Goal: Information Seeking & Learning: Find specific page/section

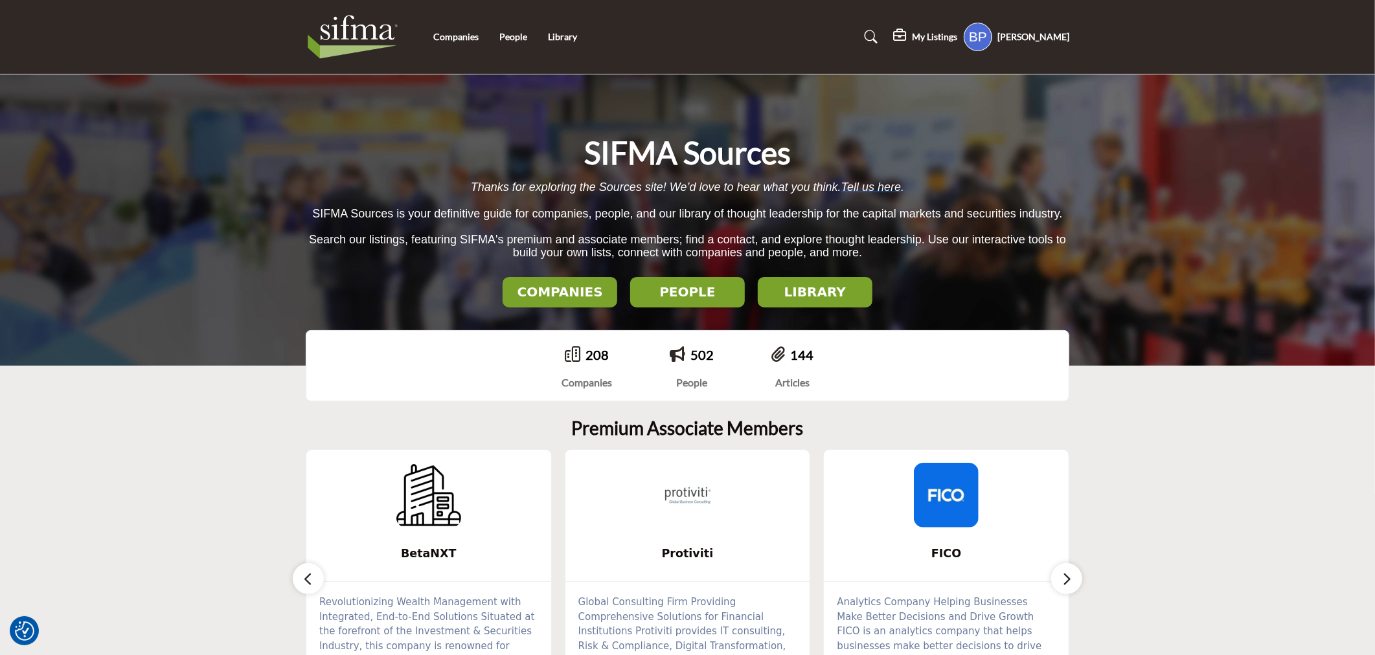
click at [536, 283] on button "COMPANIES" at bounding box center [560, 292] width 115 height 30
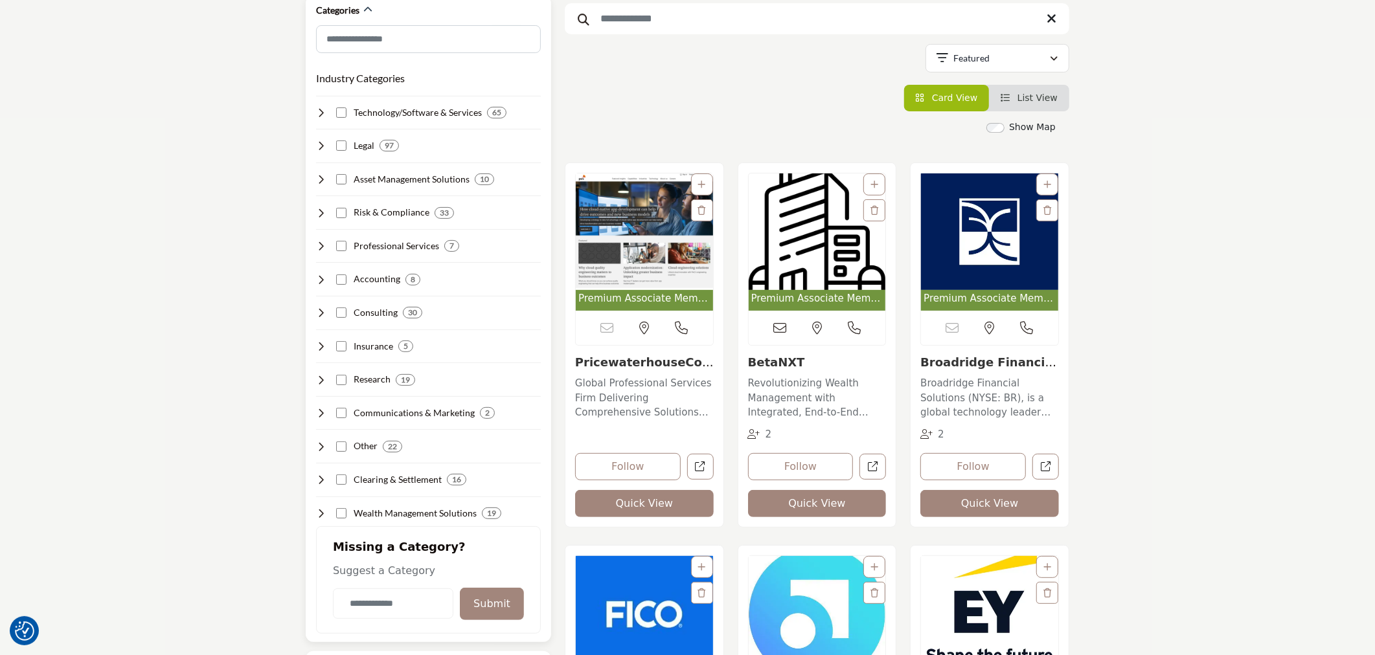
scroll to position [288, 0]
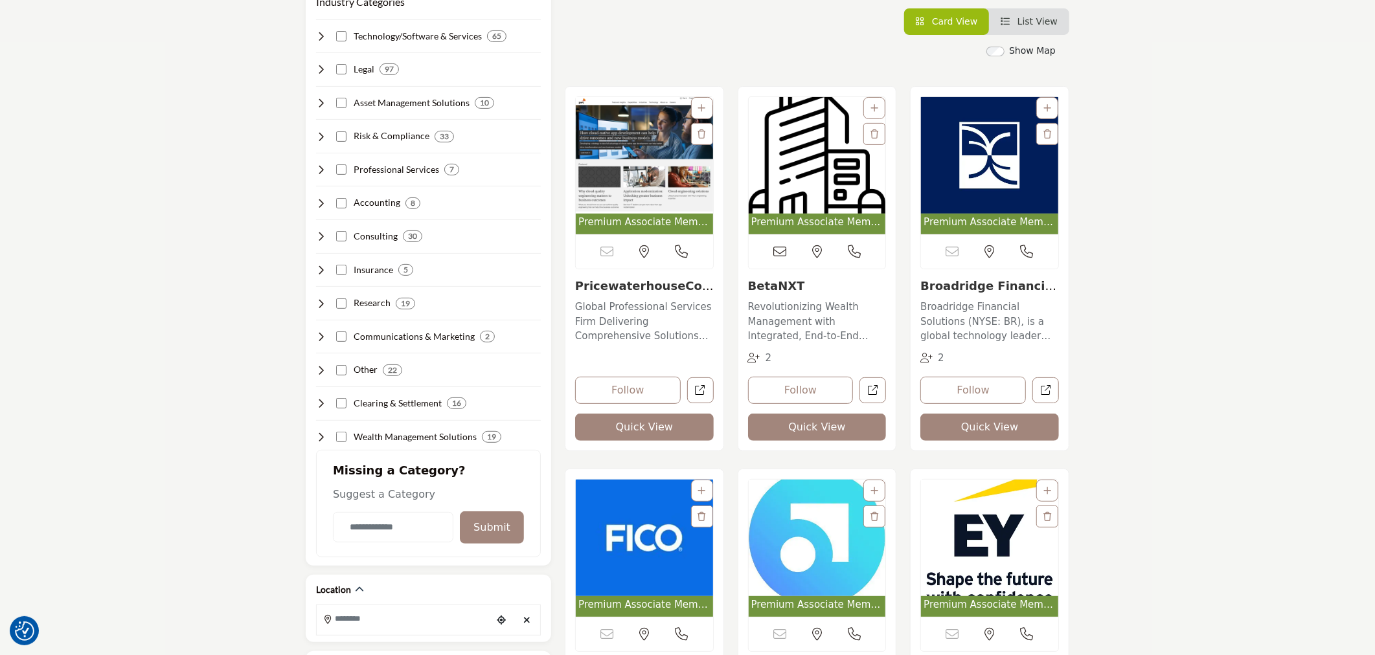
click at [609, 149] on img "Open Listing in new tab" at bounding box center [644, 155] width 137 height 117
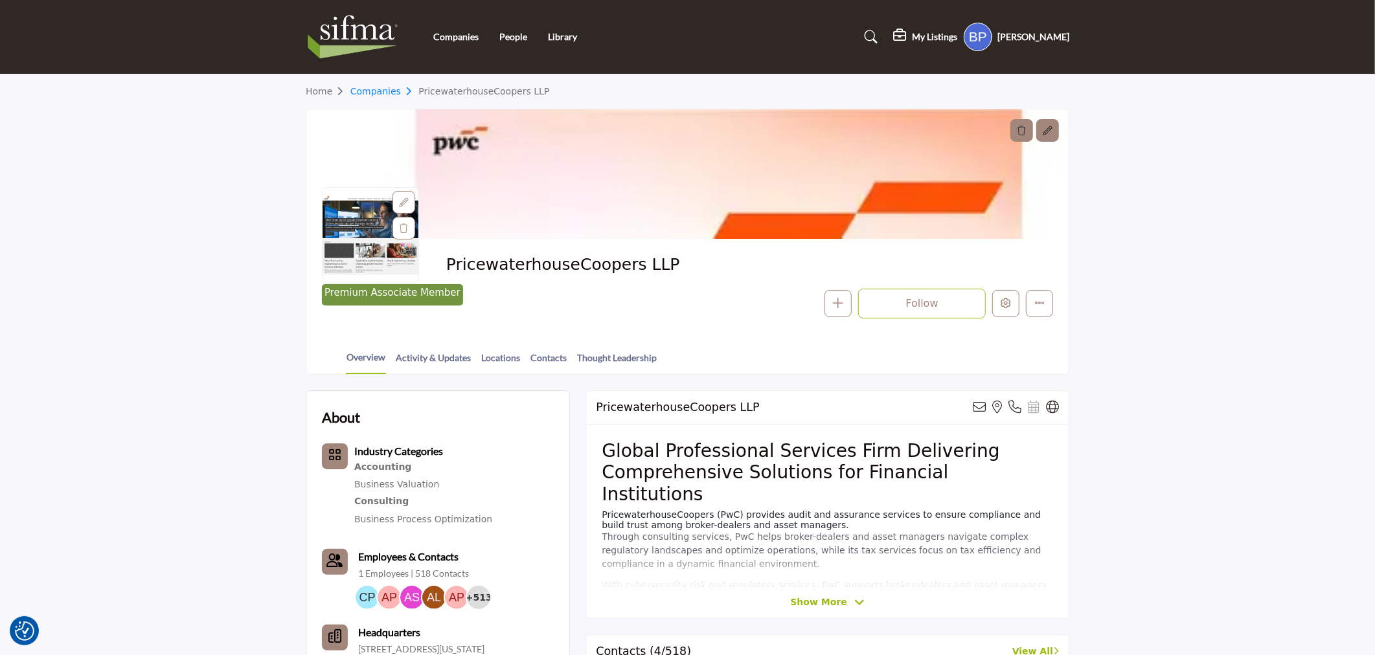
click at [381, 88] on link "Companies" at bounding box center [384, 91] width 69 height 10
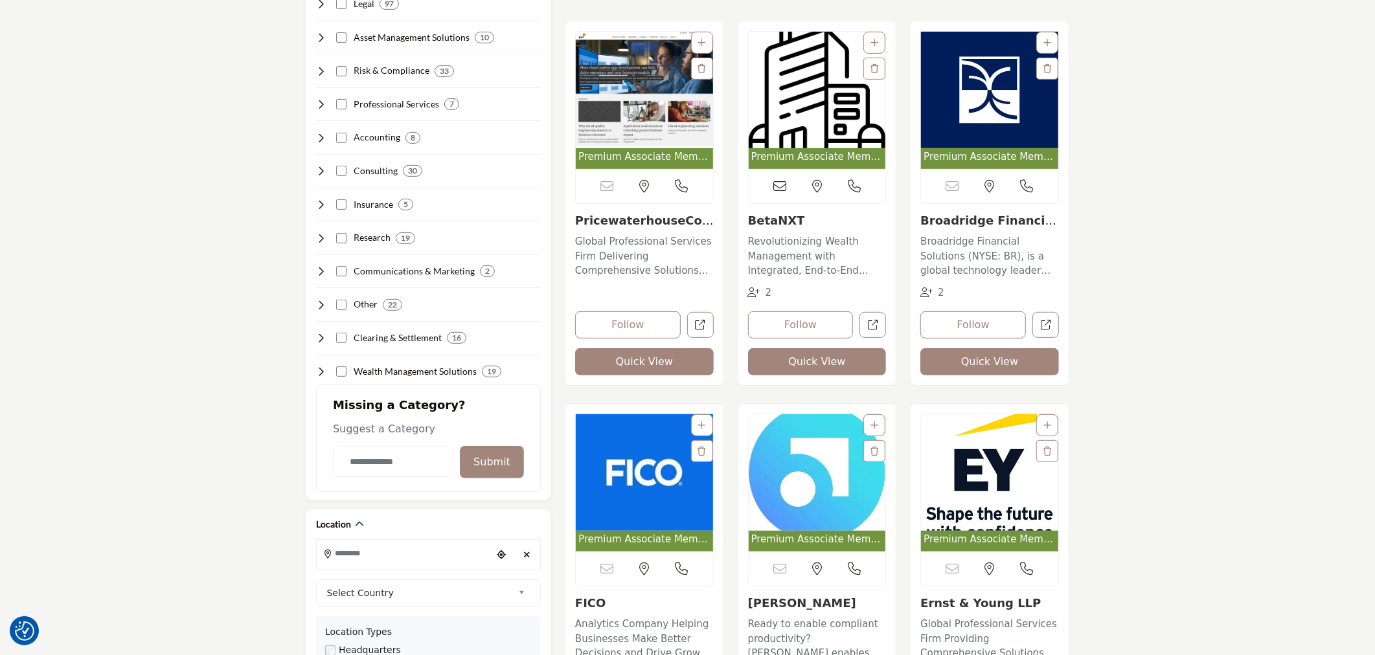
scroll to position [359, 0]
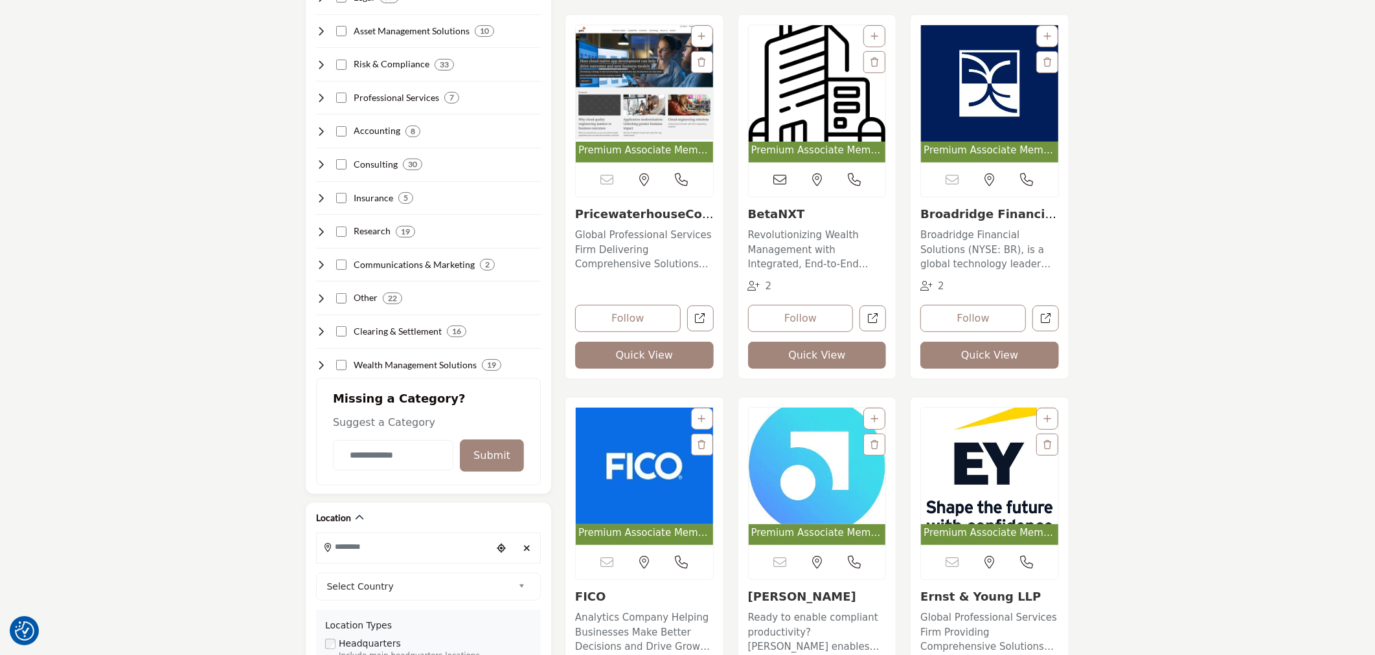
click at [968, 470] on img "Open Listing in new tab" at bounding box center [989, 466] width 137 height 117
